Goal: Transaction & Acquisition: Download file/media

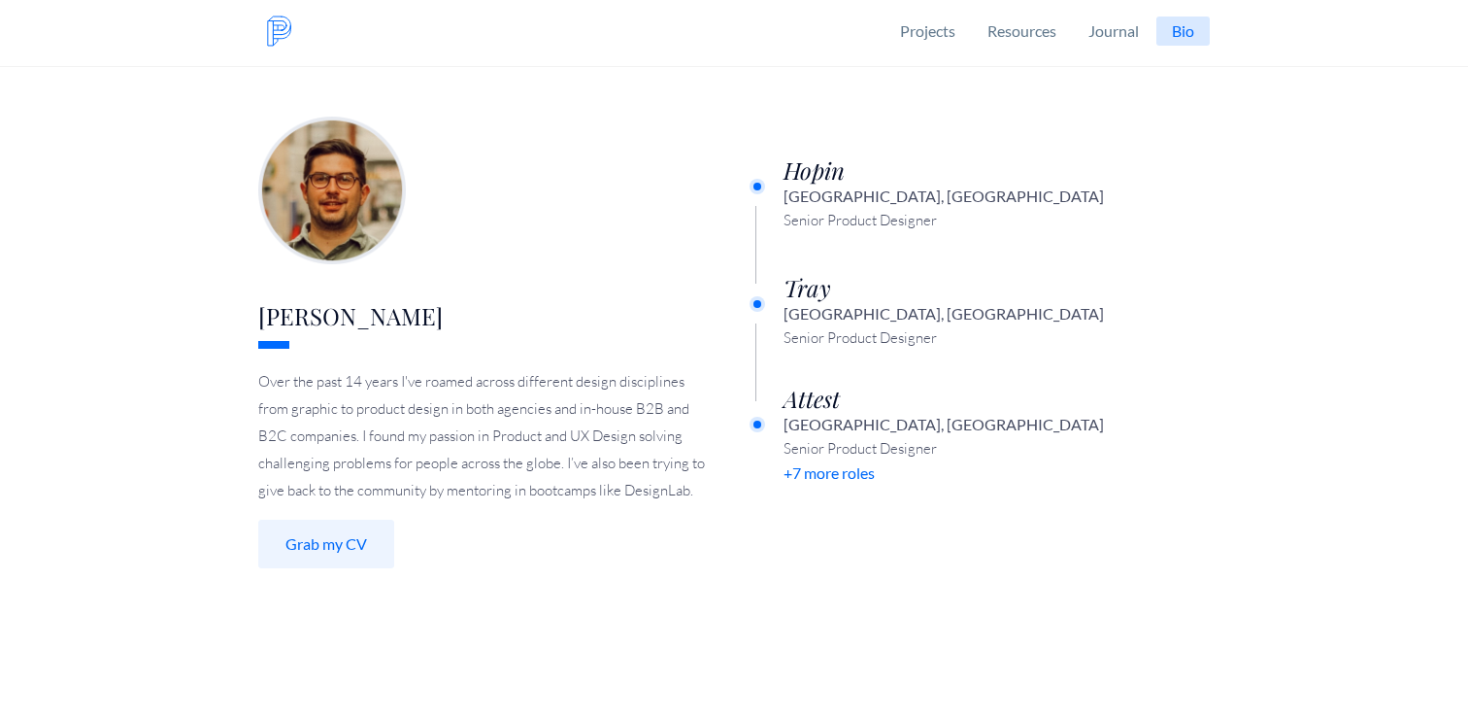
click at [317, 549] on link "Grab my CV" at bounding box center [326, 543] width 136 height 49
click at [299, 541] on link "Grab my CV" at bounding box center [326, 543] width 136 height 49
click at [284, 552] on link "Grab my CV" at bounding box center [326, 543] width 136 height 49
click at [276, 33] on img at bounding box center [279, 31] width 31 height 31
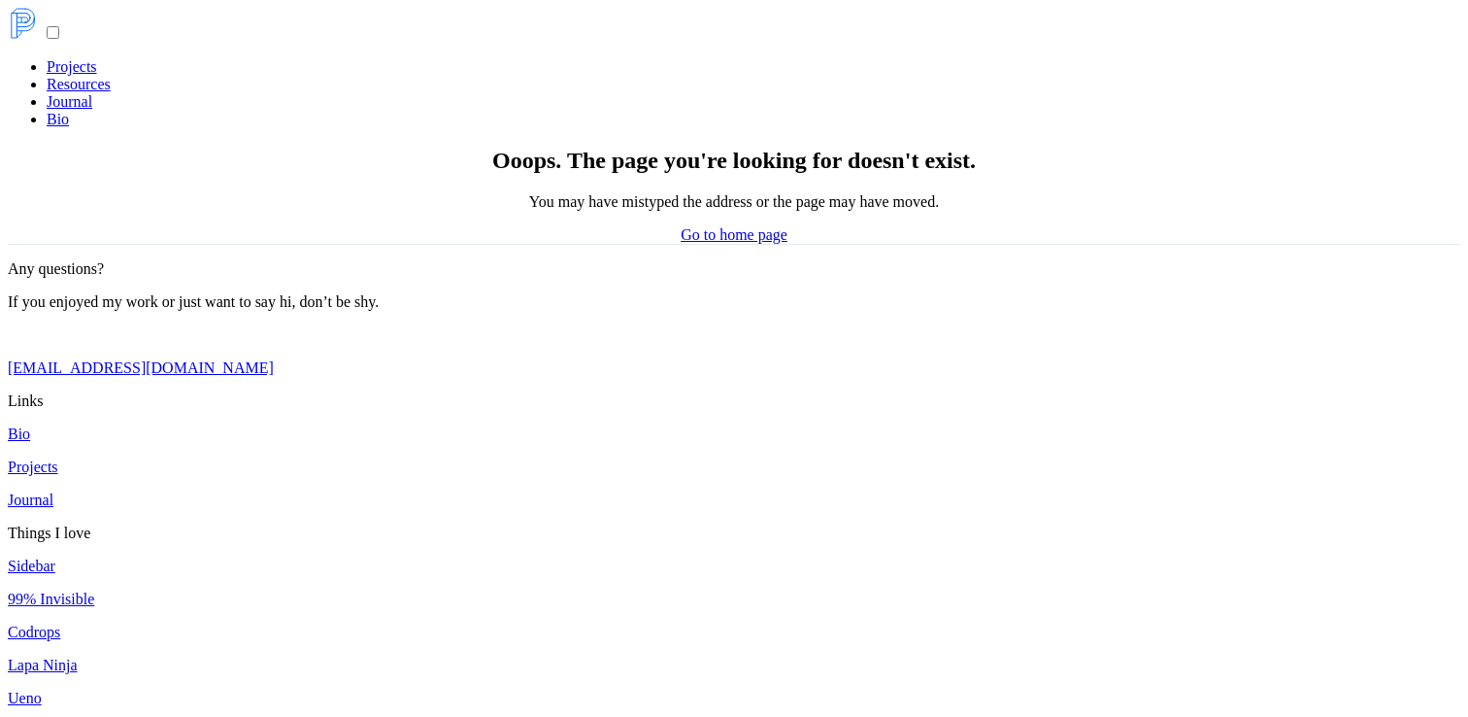
click at [232, 116] on li "Bio" at bounding box center [754, 119] width 1414 height 17
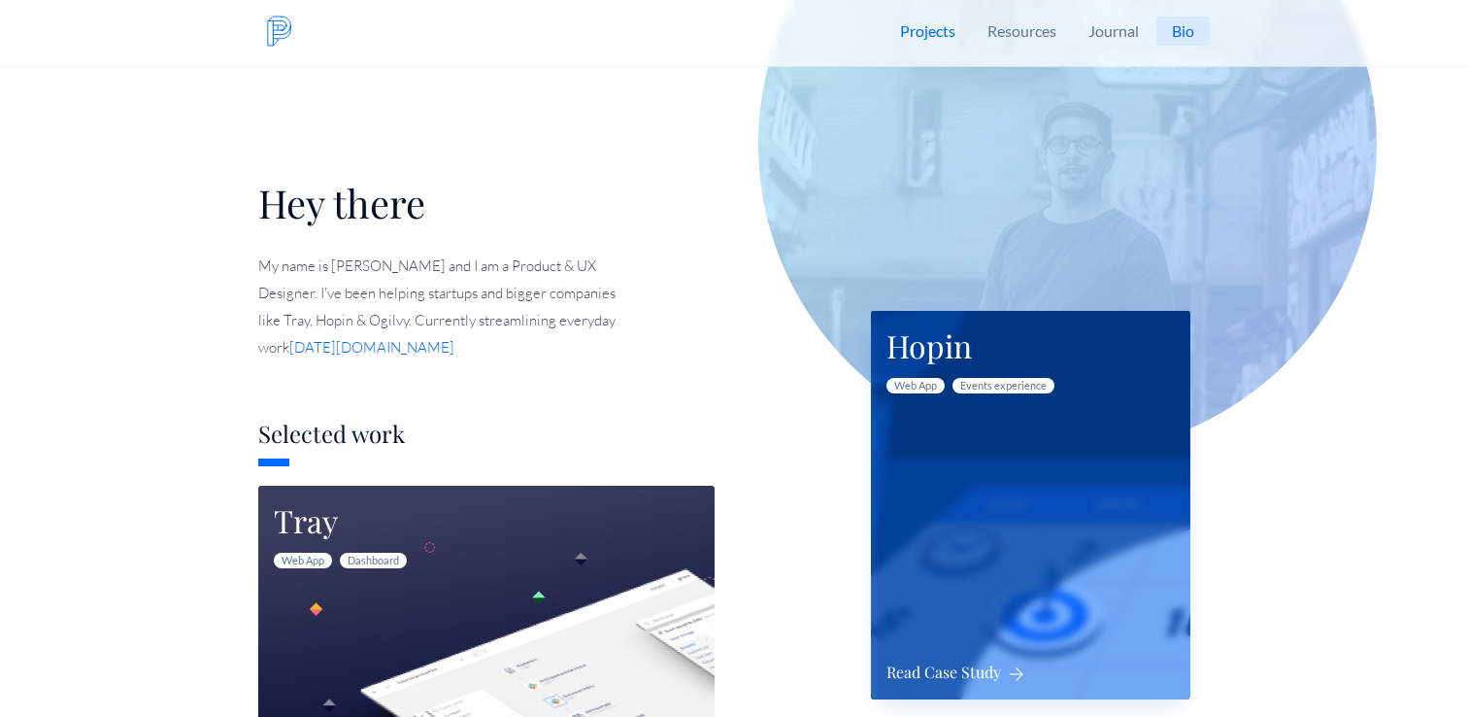
click at [989, 490] on div "Hopin Web App Events experience Read Case Study" at bounding box center [1030, 505] width 319 height 388
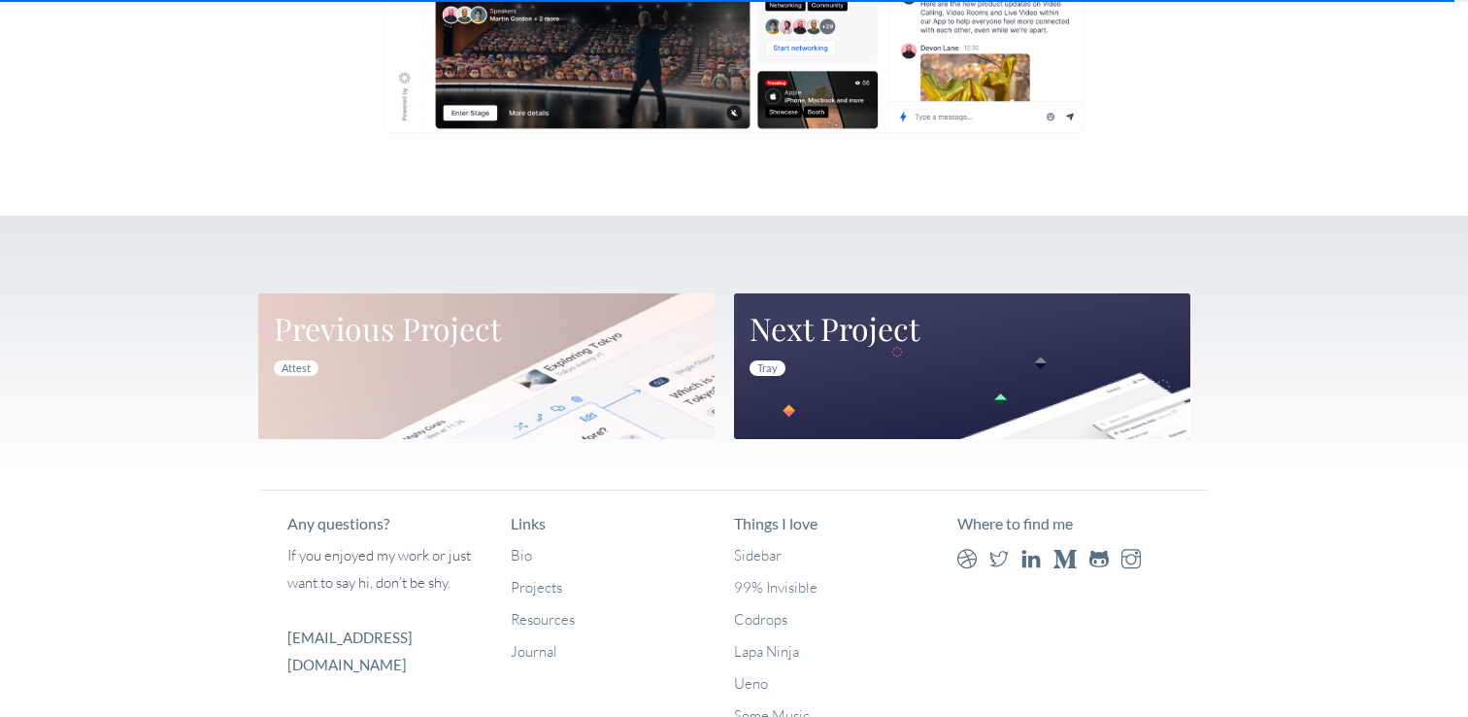
scroll to position [8684, 0]
